Goal: Navigation & Orientation: Find specific page/section

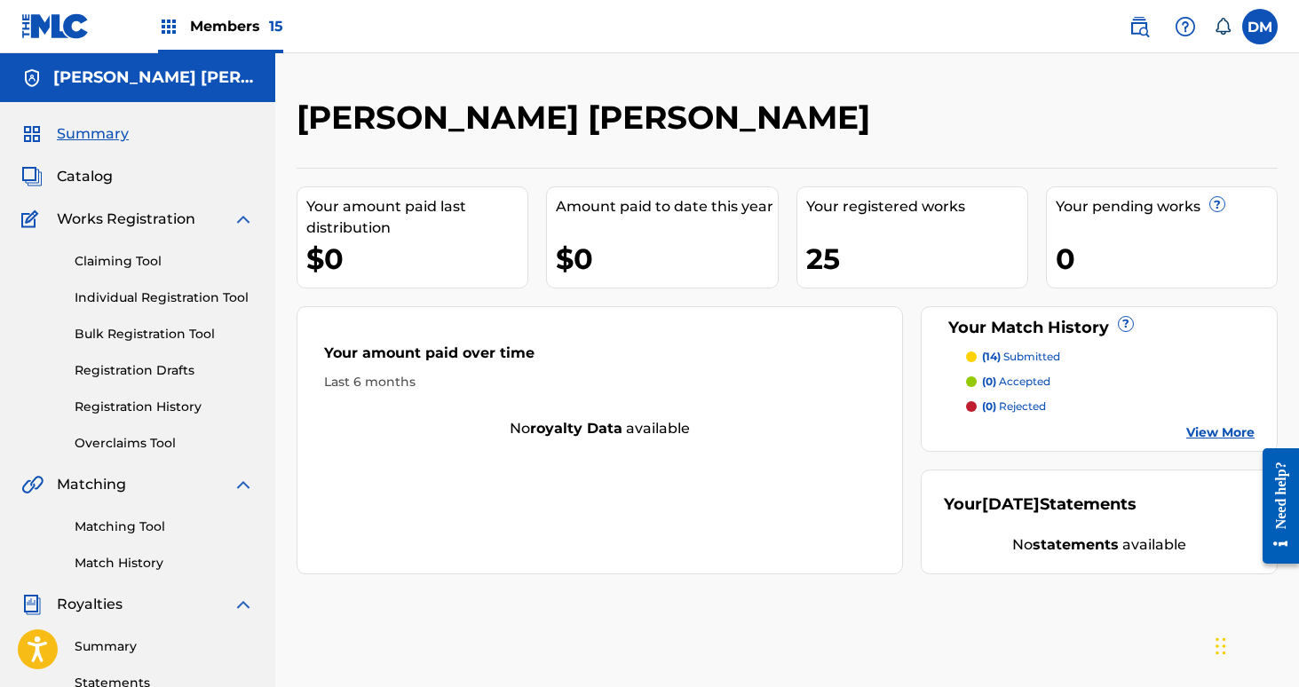
click at [759, 33] on nav "Members 15 [PERSON_NAME] Mistich [EMAIL_ADDRESS][DOMAIN_NAME] Notification Pref…" at bounding box center [649, 26] width 1299 height 53
click at [234, 31] on span "Members 15" at bounding box center [236, 26] width 93 height 20
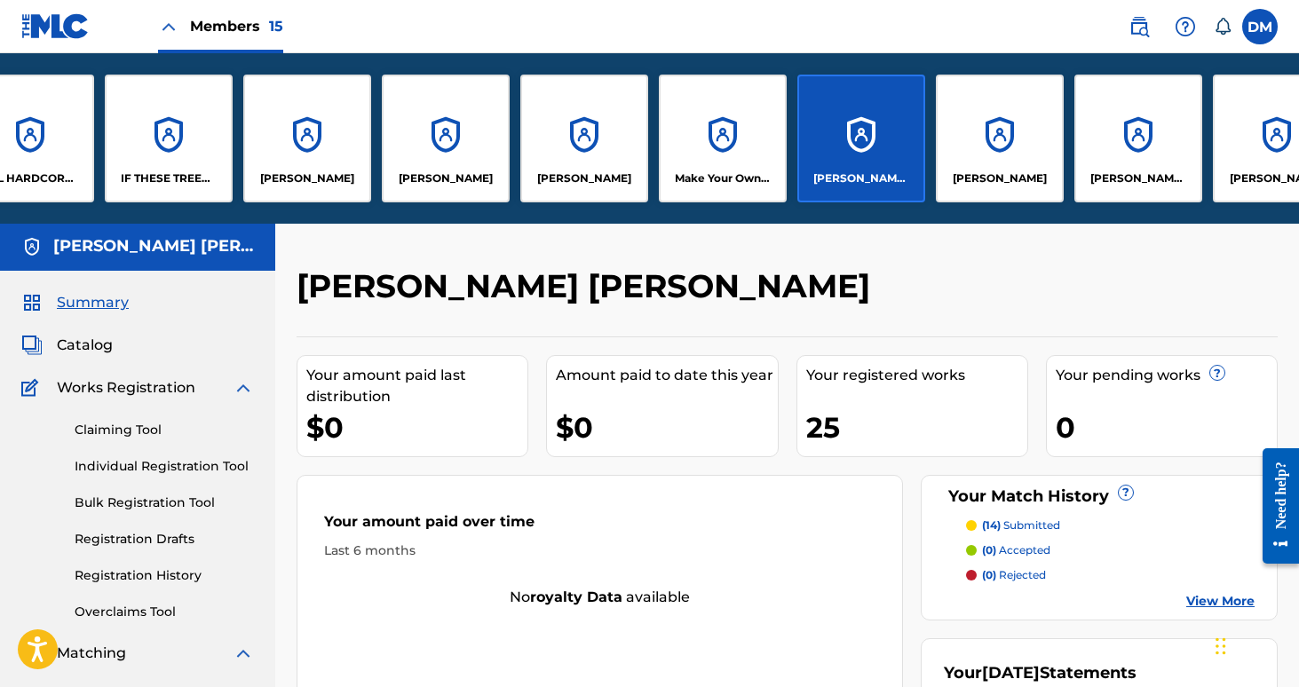
scroll to position [0, 461]
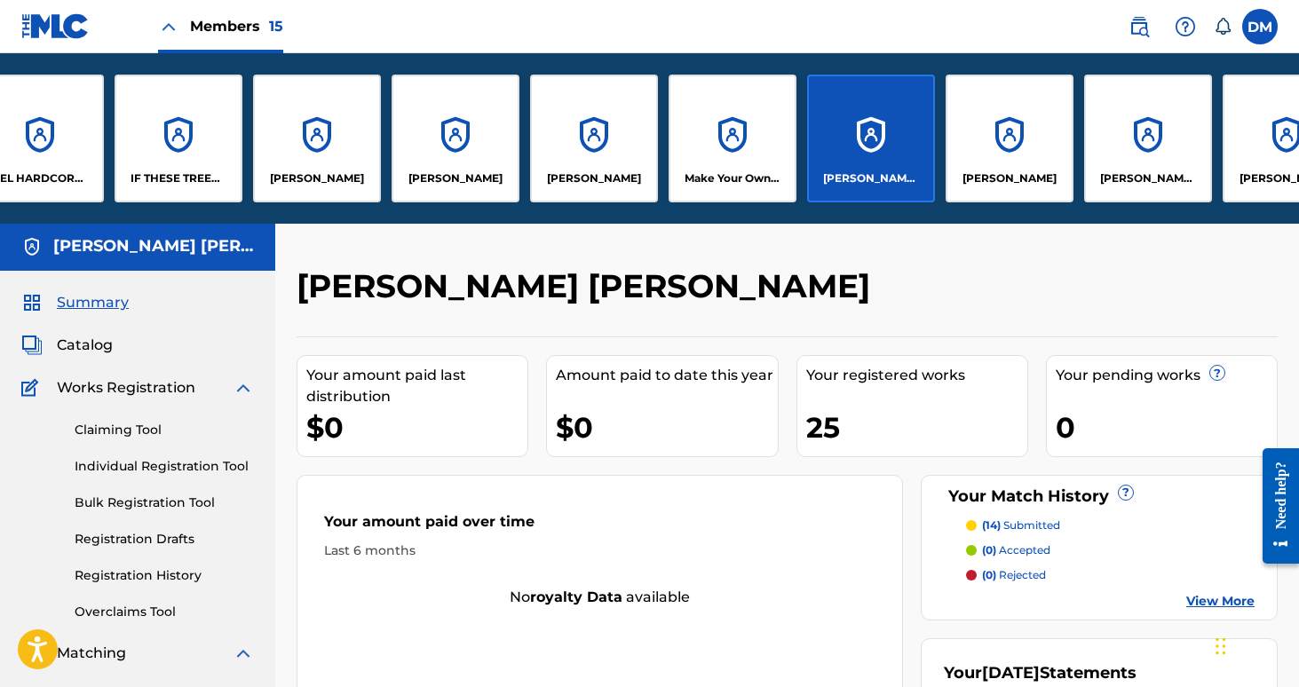
click at [627, 169] on div "[PERSON_NAME]" at bounding box center [594, 139] width 128 height 128
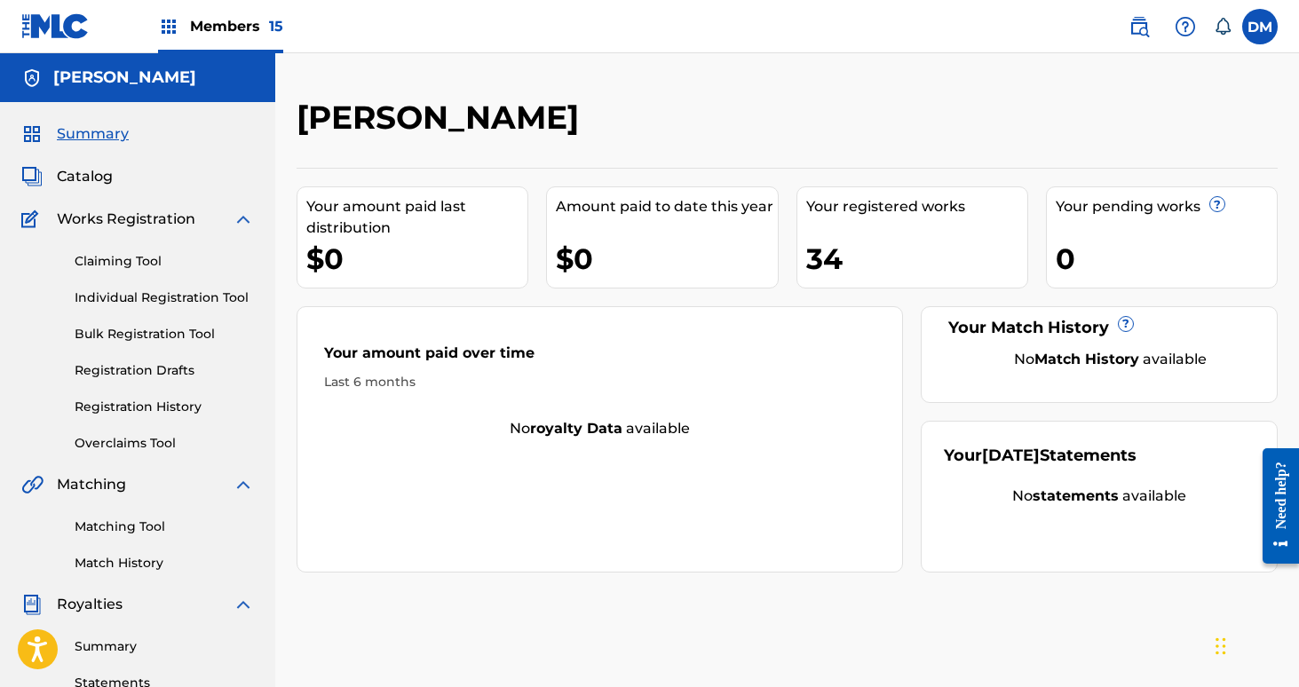
click at [248, 20] on span "Members 15" at bounding box center [236, 26] width 93 height 20
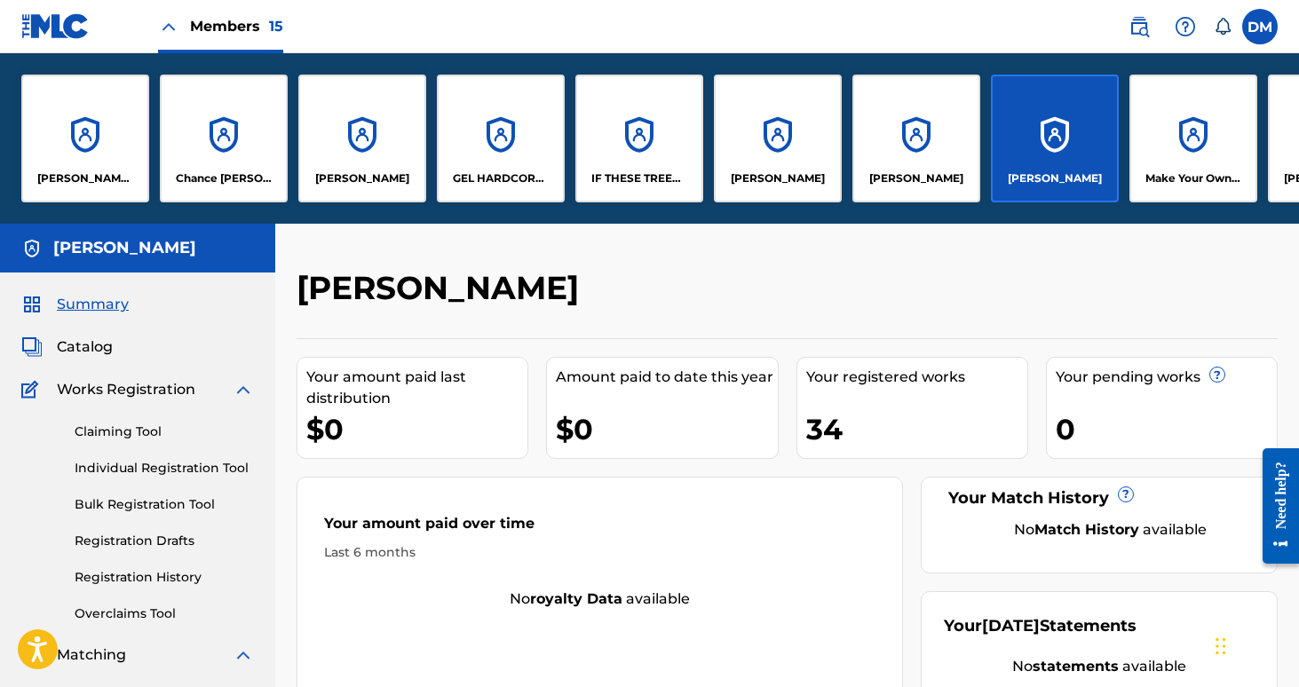
click at [209, 36] on span "Members 15" at bounding box center [236, 26] width 93 height 20
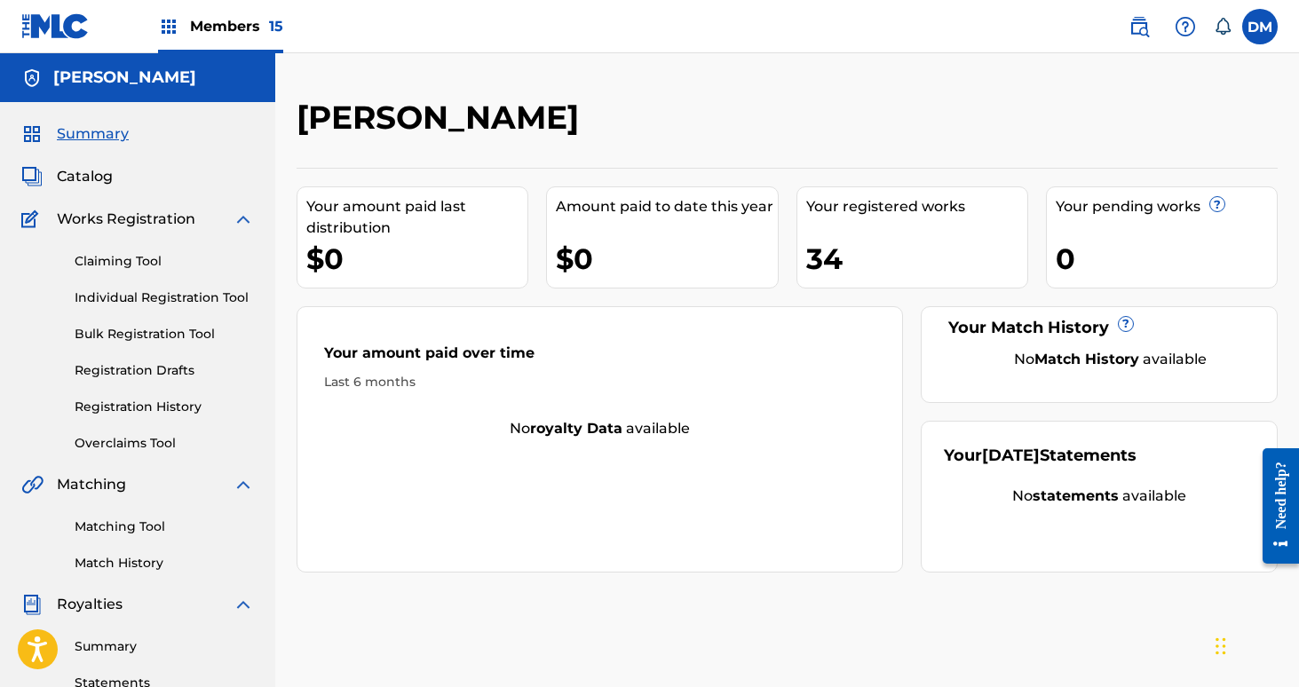
click at [211, 36] on span "Members 15" at bounding box center [236, 26] width 93 height 20
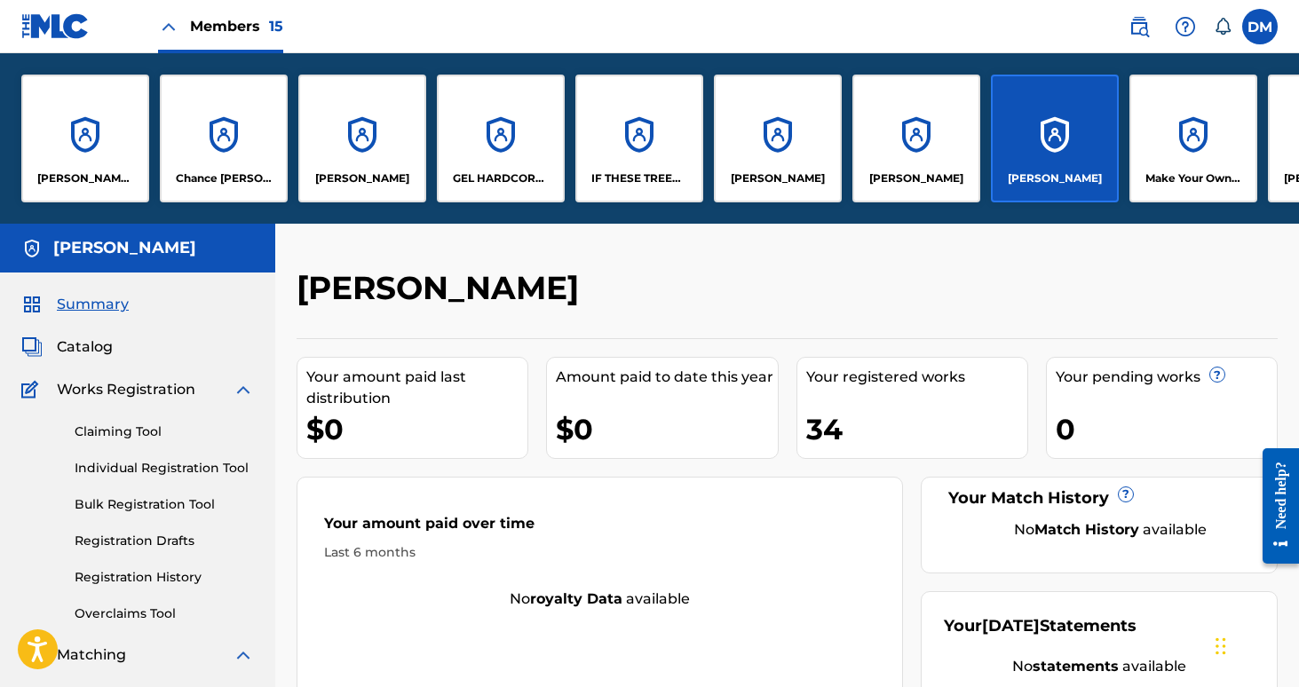
click at [613, 190] on div "IF THESE TREES COULD TALK MUSIC" at bounding box center [639, 139] width 128 height 128
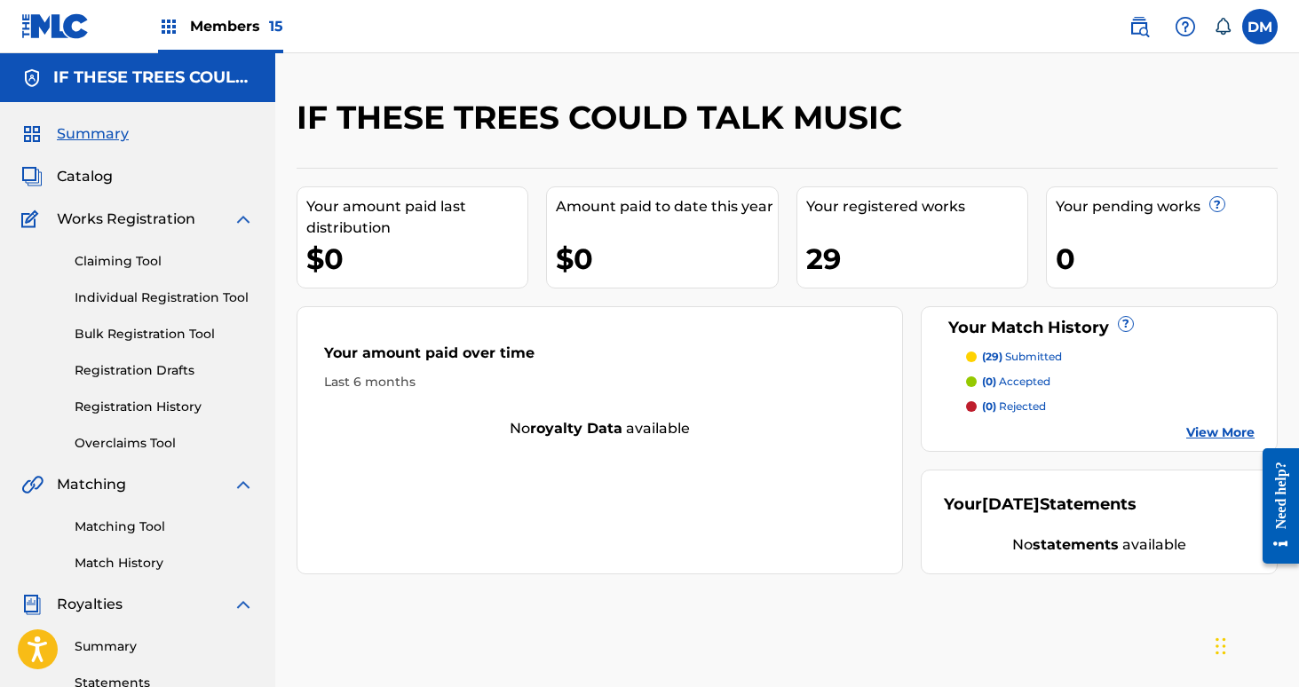
click at [271, 26] on span "15" at bounding box center [276, 26] width 14 height 17
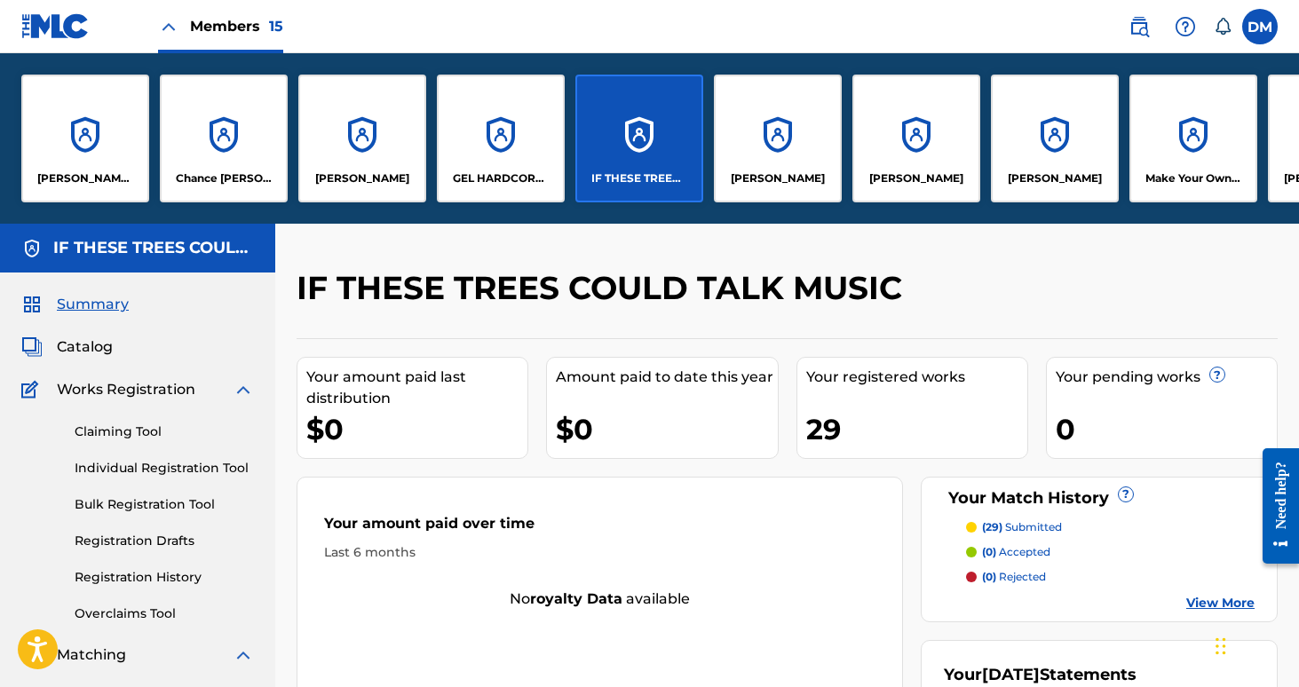
click at [1261, 28] on label at bounding box center [1260, 27] width 36 height 36
click at [1260, 27] on input "[PERSON_NAME] Mistich [EMAIL_ADDRESS][DOMAIN_NAME] Notification Preferences Pro…" at bounding box center [1260, 27] width 0 height 0
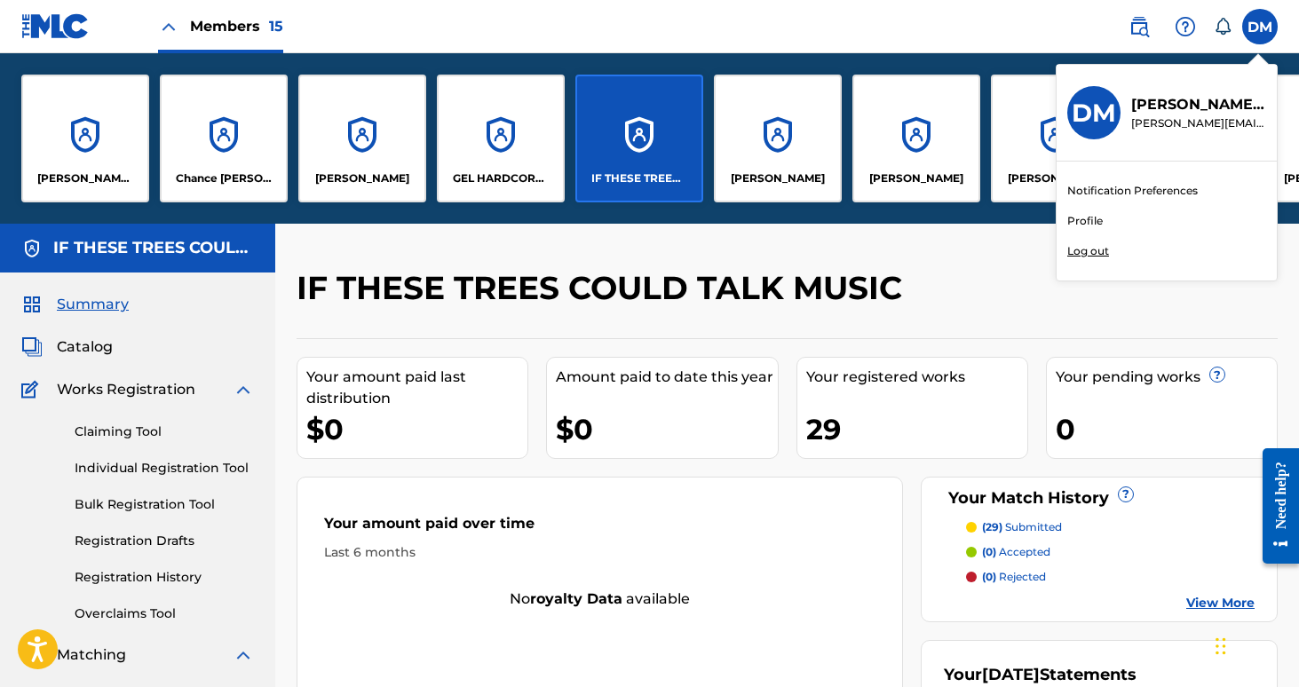
click at [1082, 249] on p "Log out" at bounding box center [1088, 251] width 42 height 16
click at [1260, 27] on input "[PERSON_NAME] Mistich [EMAIL_ADDRESS][DOMAIN_NAME] Notification Preferences Pro…" at bounding box center [1260, 27] width 0 height 0
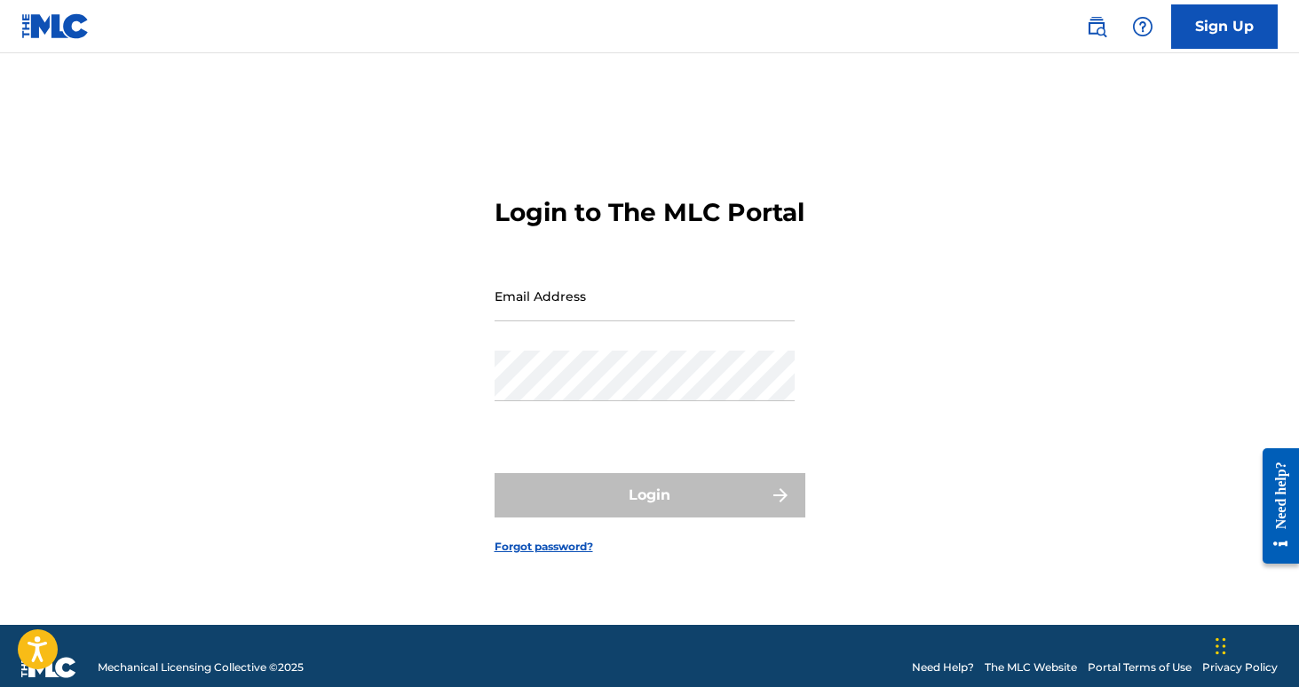
click at [597, 310] on input "Email Address" at bounding box center [644, 296] width 300 height 51
type input "[PERSON_NAME][EMAIL_ADDRESS][DOMAIN_NAME]"
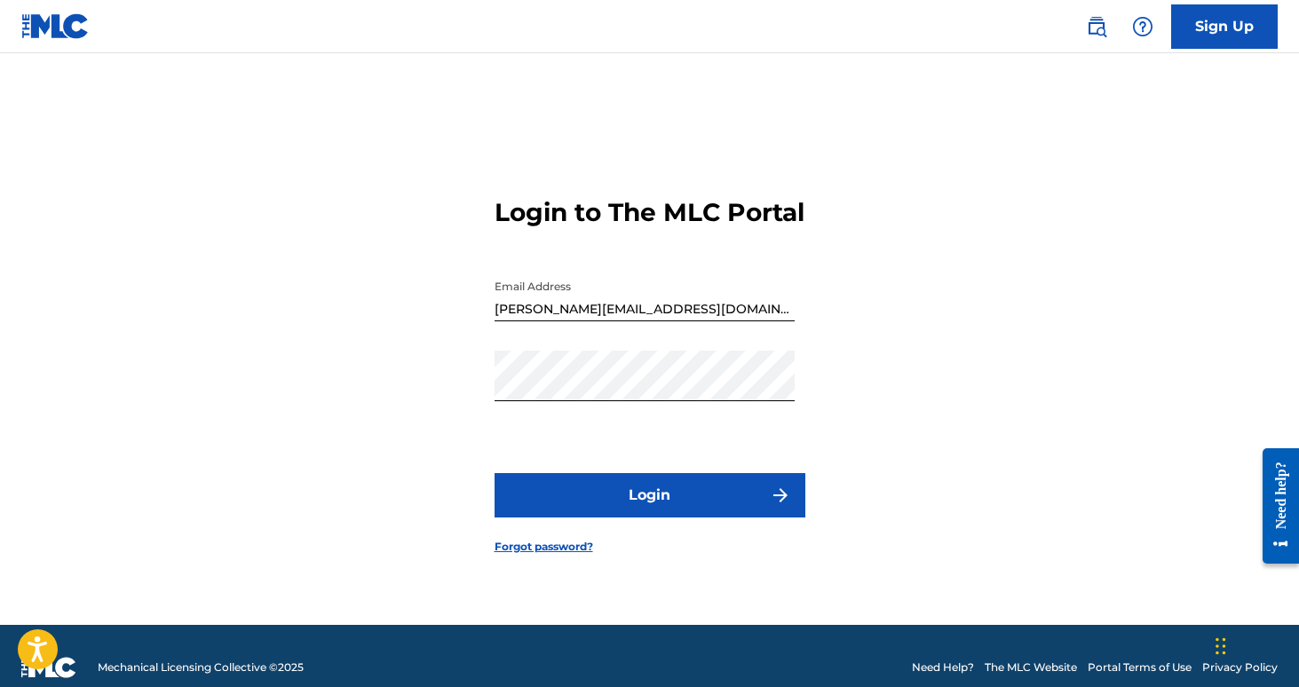
click at [659, 513] on button "Login" at bounding box center [649, 495] width 311 height 44
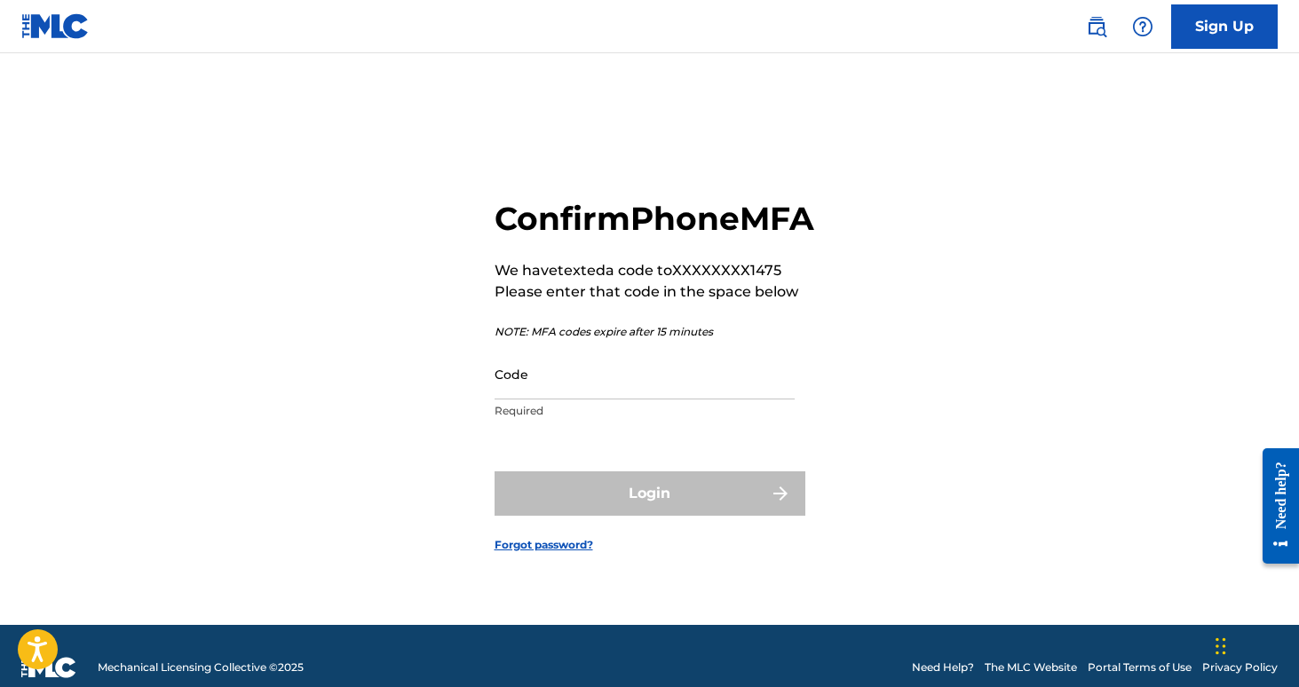
click at [603, 399] on input "Code" at bounding box center [644, 374] width 300 height 51
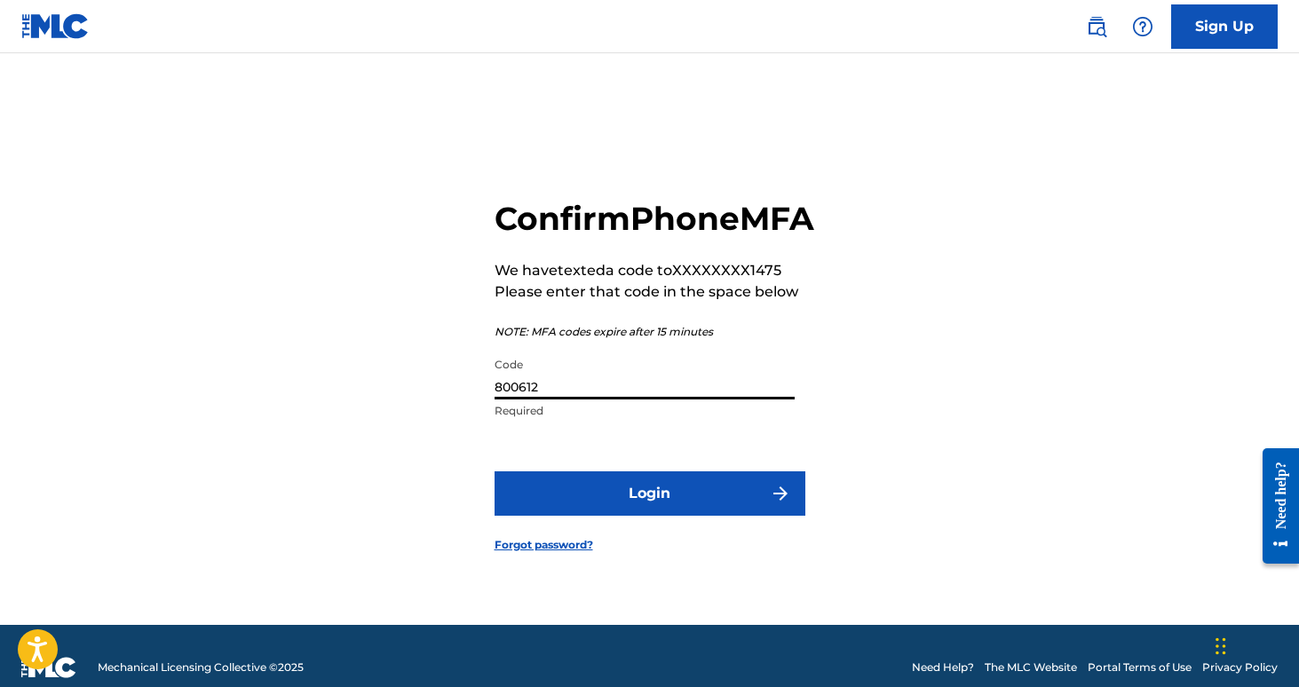
type input "800612"
click at [494, 471] on button "Login" at bounding box center [649, 493] width 311 height 44
